Goal: Find specific page/section: Find specific page/section

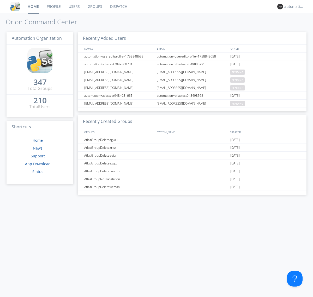
click at [118, 7] on link "Dispatch" at bounding box center [118, 6] width 25 height 13
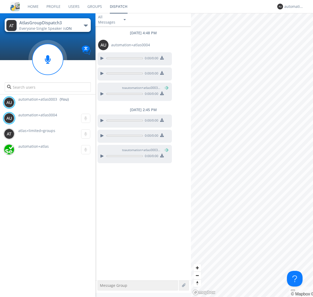
click at [86, 25] on div "button" at bounding box center [86, 26] width 4 height 2
click at [0, 0] on span "AtlasGroupDispatch" at bounding box center [0, 0] width 0 height 0
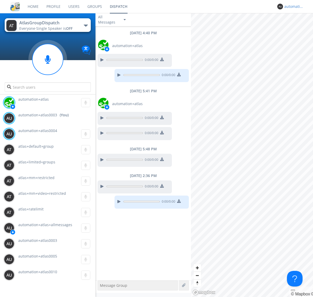
click at [293, 7] on div "automation+atlas0003" at bounding box center [295, 6] width 20 height 5
